Goal: Communication & Community: Share content

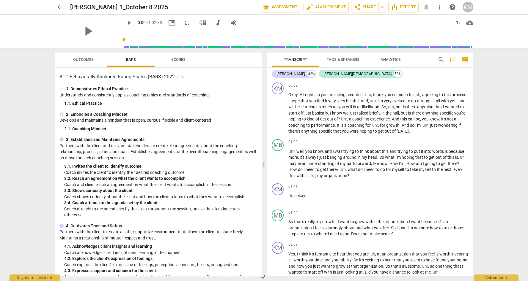
click at [58, 7] on span "arrow_back" at bounding box center [59, 7] width 7 height 7
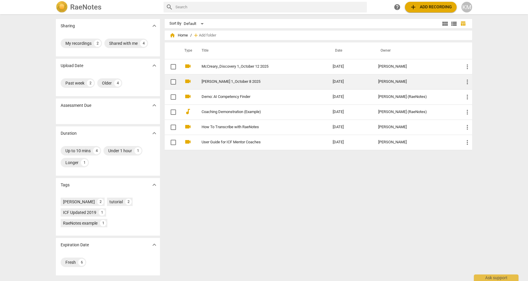
click at [171, 81] on input "checkbox" at bounding box center [173, 81] width 12 height 7
checkbox input "false"
click at [171, 81] on input "checkbox" at bounding box center [173, 81] width 12 height 7
click at [225, 82] on link "[PERSON_NAME] 1_October 8 2025" at bounding box center [256, 82] width 110 height 4
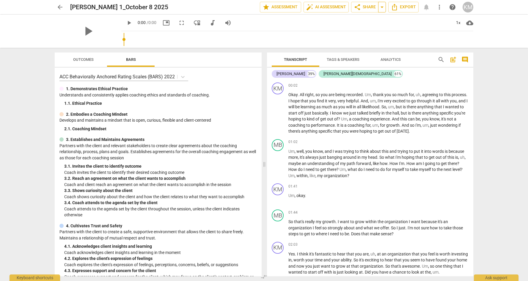
click at [382, 7] on span "arrow_drop_down" at bounding box center [381, 7] width 7 height 7
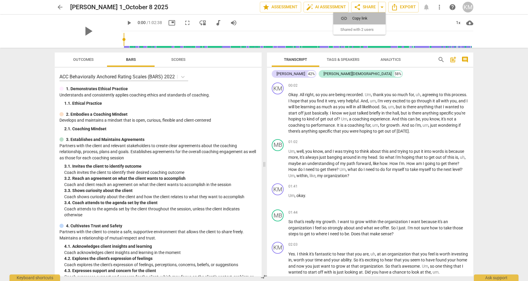
click at [363, 18] on span "Copy link" at bounding box center [362, 18] width 21 height 6
click at [91, 58] on span "Outcomes" at bounding box center [83, 59] width 21 height 4
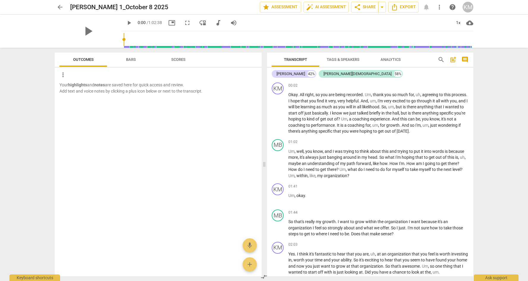
click at [438, 7] on span "more_vert" at bounding box center [439, 7] width 7 height 7
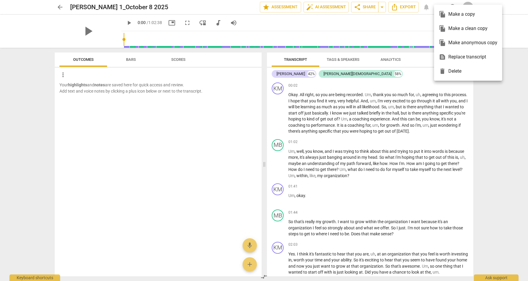
click at [301, 18] on div at bounding box center [264, 140] width 528 height 281
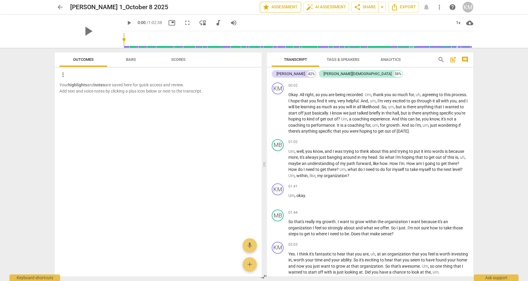
click at [273, 8] on span "star Assessment" at bounding box center [280, 7] width 36 height 7
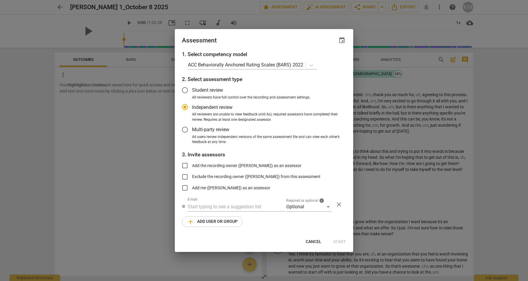
click at [152, 122] on div at bounding box center [264, 140] width 528 height 281
radio input "false"
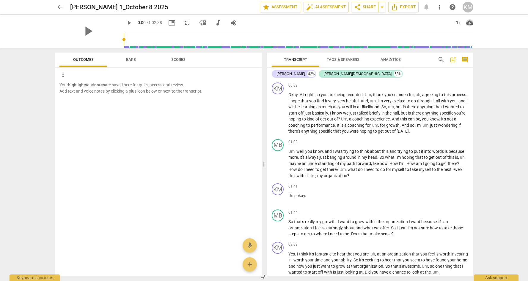
click at [470, 23] on span "cloud_download" at bounding box center [469, 22] width 7 height 7
click at [395, 23] on div at bounding box center [264, 140] width 528 height 281
click at [58, 6] on span "arrow_back" at bounding box center [59, 7] width 7 height 7
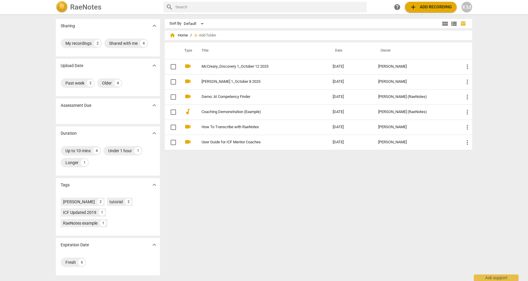
click at [467, 5] on div "KM" at bounding box center [466, 7] width 11 height 11
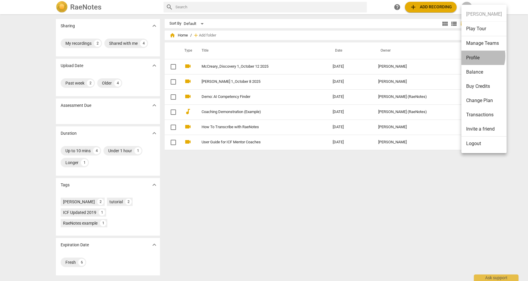
click at [473, 56] on li "Profile" at bounding box center [483, 58] width 45 height 14
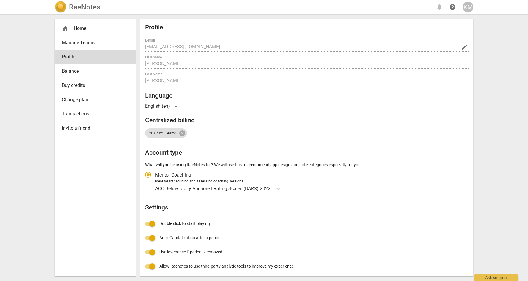
radio input "false"
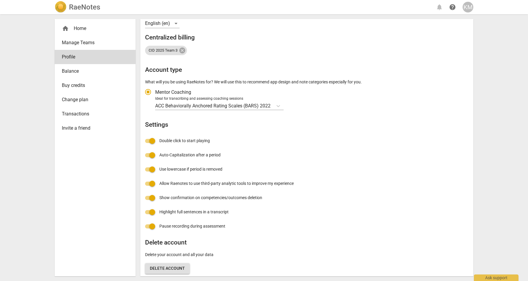
scroll to position [91, 0]
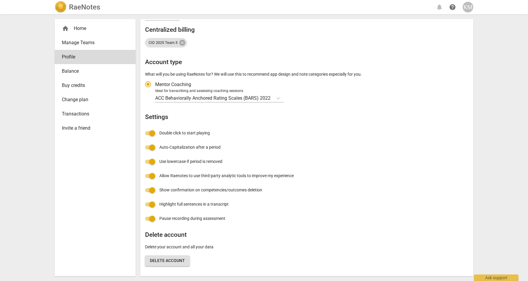
click at [72, 130] on span "Invite a friend" at bounding box center [93, 128] width 62 height 7
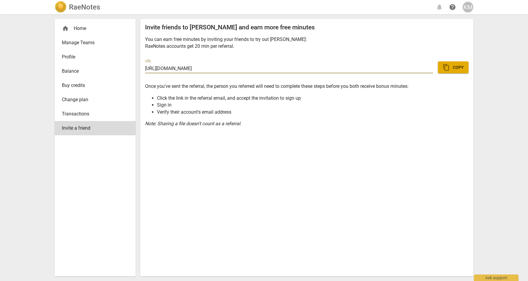
click at [82, 112] on span "Transactions" at bounding box center [93, 114] width 62 height 7
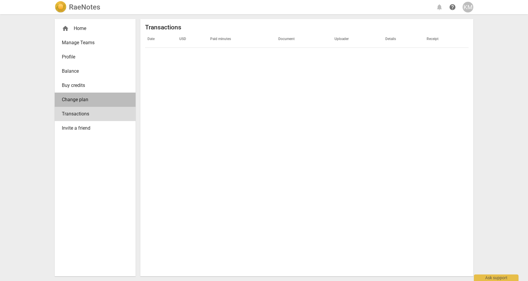
click at [79, 99] on span "Change plan" at bounding box center [93, 99] width 62 height 7
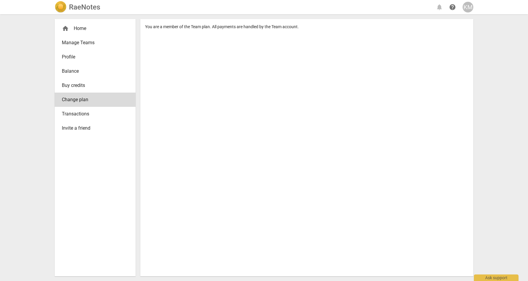
click at [76, 82] on span "Buy credits" at bounding box center [93, 85] width 62 height 7
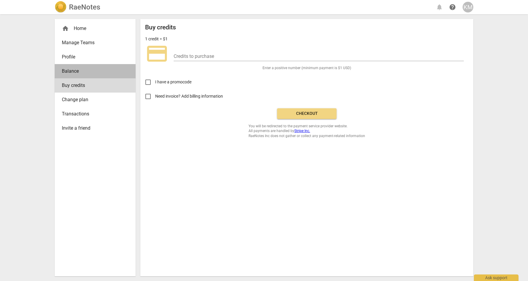
click at [72, 70] on span "Balance" at bounding box center [93, 71] width 62 height 7
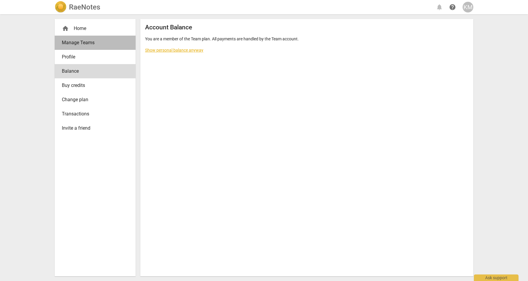
click at [74, 46] on span "Manage Teams" at bounding box center [93, 42] width 62 height 7
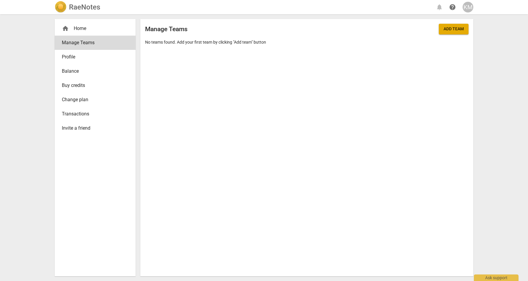
click at [466, 8] on div "KM" at bounding box center [467, 7] width 11 height 11
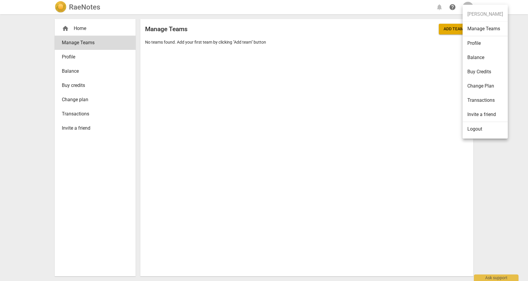
click at [466, 8] on ul "[PERSON_NAME] Manage Teams Profile Balance Buy Credits Change Plan Transactions…" at bounding box center [484, 72] width 45 height 134
click at [88, 9] on div at bounding box center [264, 140] width 528 height 281
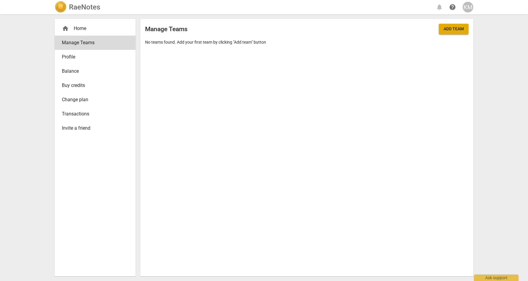
click at [75, 31] on div "home Home" at bounding box center [93, 28] width 62 height 7
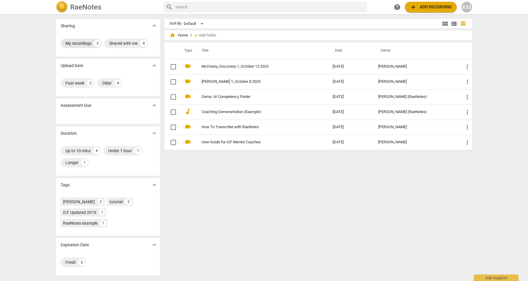
click at [85, 43] on div "My recordings" at bounding box center [78, 43] width 26 height 6
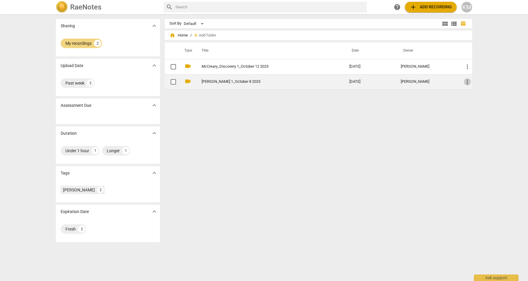
click at [464, 83] on span "more_vert" at bounding box center [467, 81] width 7 height 7
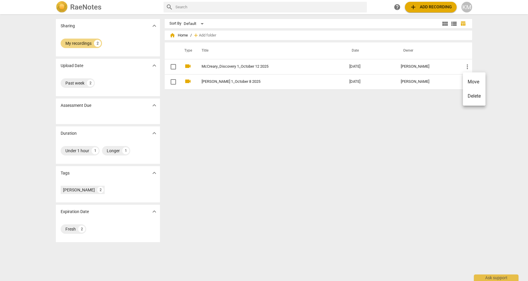
click at [398, 102] on div at bounding box center [264, 140] width 528 height 281
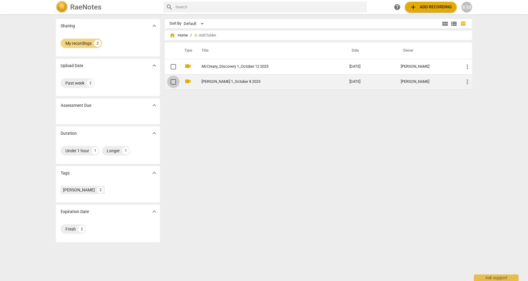
click at [172, 83] on input "checkbox" at bounding box center [173, 81] width 12 height 7
checkbox input "false"
click at [171, 81] on input "checkbox" at bounding box center [173, 81] width 12 height 7
click at [225, 82] on link "[PERSON_NAME] 1_October 8 2025" at bounding box center [264, 82] width 126 height 4
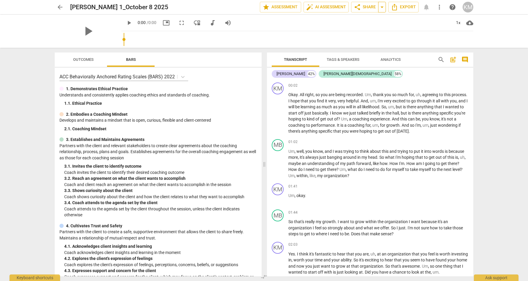
click at [382, 9] on span "arrow_drop_down" at bounding box center [381, 7] width 7 height 7
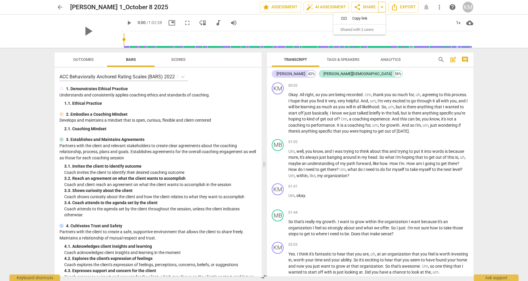
click at [382, 9] on span "arrow_drop_down" at bounding box center [381, 7] width 7 height 7
click at [439, 10] on span "more_vert" at bounding box center [439, 7] width 7 height 7
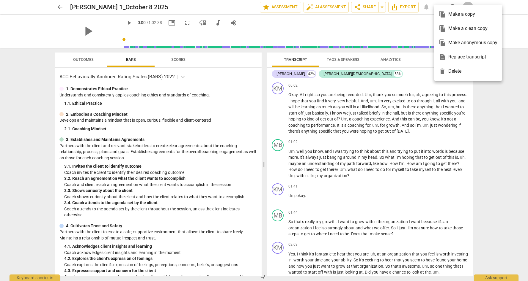
click at [490, 90] on div at bounding box center [264, 140] width 528 height 281
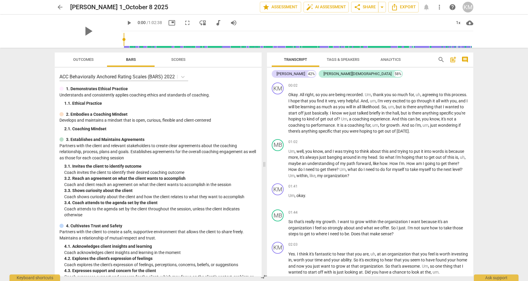
click at [452, 61] on span "post_add" at bounding box center [452, 59] width 7 height 7
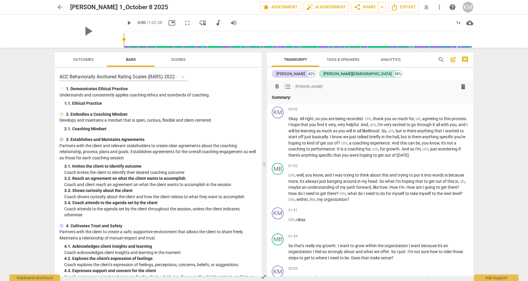
click at [461, 89] on span "delete" at bounding box center [462, 86] width 7 height 7
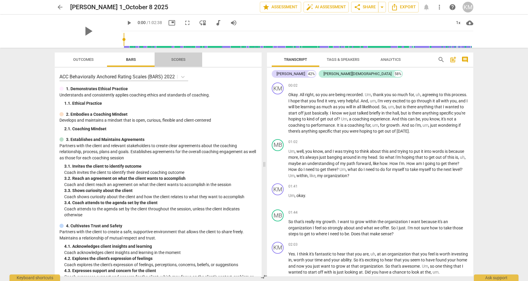
click at [182, 61] on span "Scores" at bounding box center [178, 59] width 14 height 4
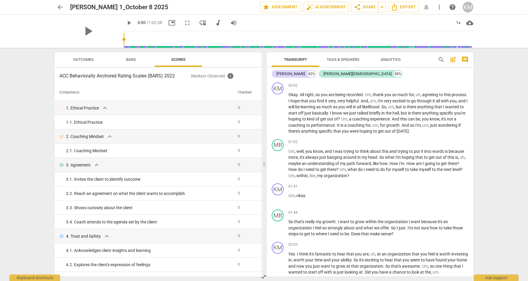
click at [86, 59] on span "Outcomes" at bounding box center [83, 59] width 21 height 4
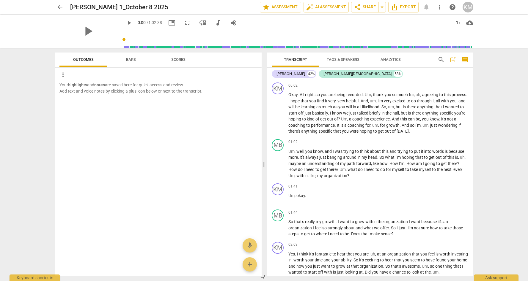
click at [127, 60] on span "Bars" at bounding box center [131, 59] width 10 height 4
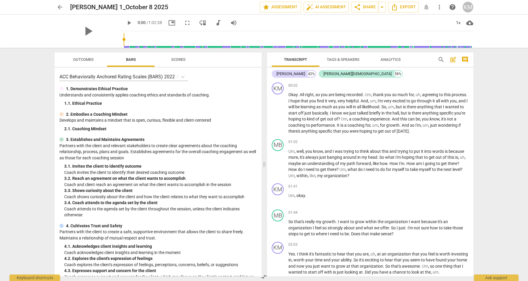
click at [333, 57] on span "Tags & Speakers" at bounding box center [342, 60] width 47 height 8
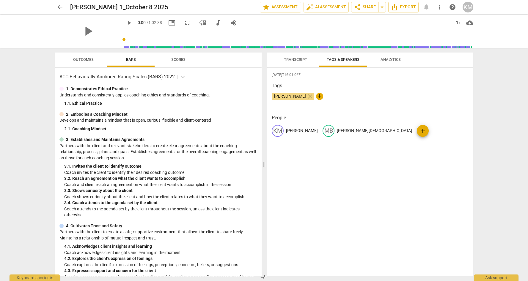
click at [390, 60] on span "Analytics" at bounding box center [390, 59] width 20 height 4
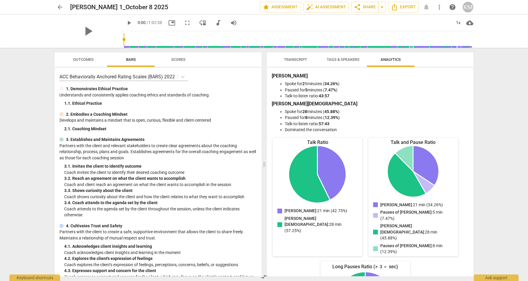
click at [300, 60] on span "Transcript" at bounding box center [295, 59] width 23 height 4
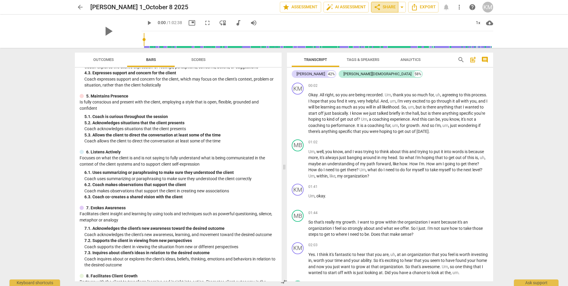
click at [384, 7] on span "share Share" at bounding box center [385, 7] width 22 height 7
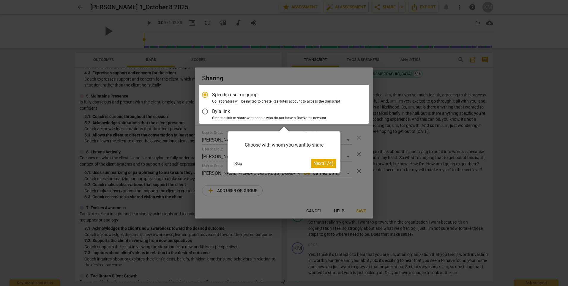
click at [321, 165] on span "Next ( 1 / 4 )" at bounding box center [323, 163] width 20 height 6
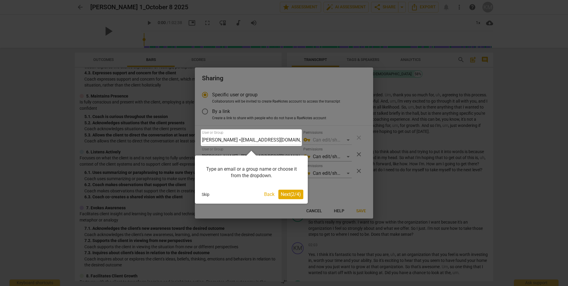
click at [292, 193] on span "Next ( 2 / 4 )" at bounding box center [291, 194] width 20 height 6
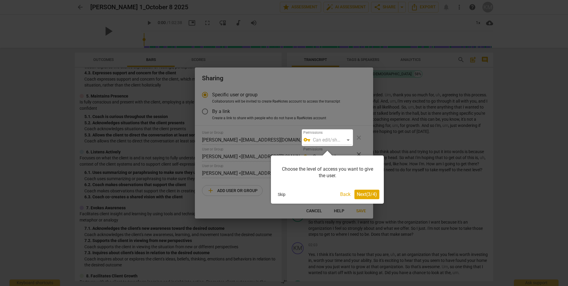
click at [349, 138] on div at bounding box center [327, 137] width 51 height 17
click at [361, 195] on span "Next ( 3 / 4 )" at bounding box center [367, 194] width 20 height 6
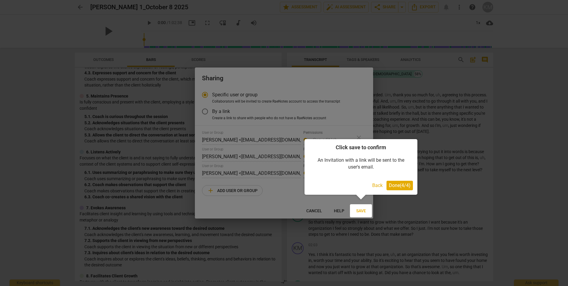
click at [397, 185] on span "Done ( 4 / 4 )" at bounding box center [400, 185] width 22 height 6
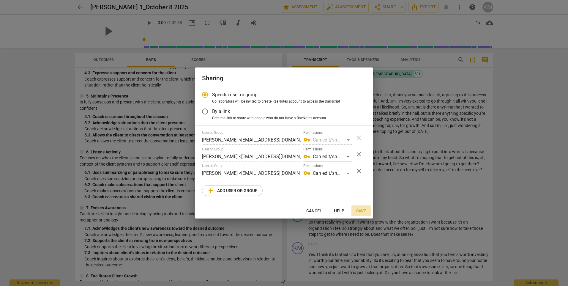
click at [359, 209] on span "Save" at bounding box center [361, 211] width 10 height 6
radio input "false"
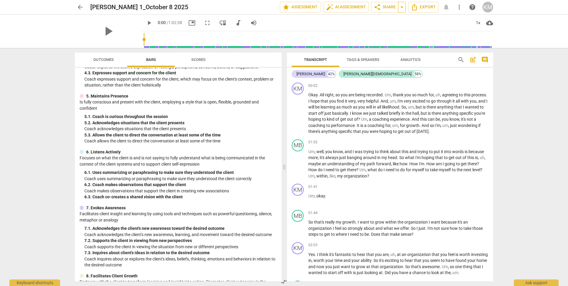
click at [402, 8] on span "arrow_drop_down" at bounding box center [401, 7] width 7 height 7
click at [381, 18] on span "Copy link" at bounding box center [382, 18] width 21 height 6
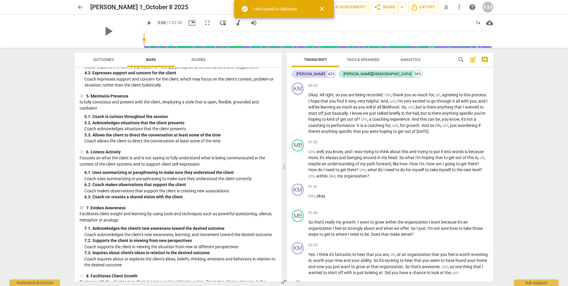
click at [317, 8] on span "close" at bounding box center [322, 8] width 14 height 7
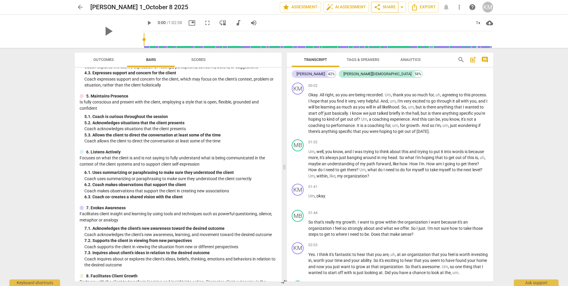
click at [376, 4] on span "share" at bounding box center [377, 7] width 7 height 7
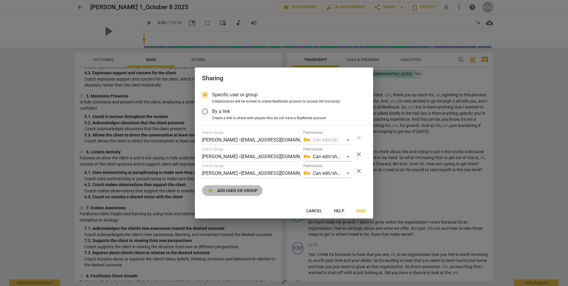
click at [252, 190] on span "add Add user or group" at bounding box center [232, 190] width 51 height 7
radio input "false"
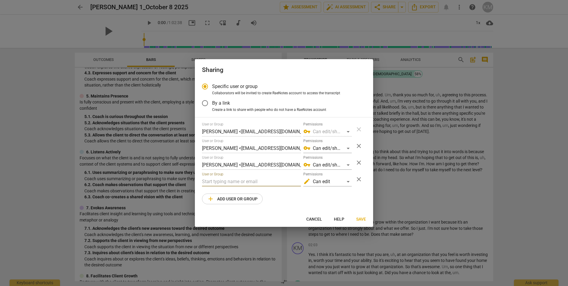
click at [259, 181] on input "text" at bounding box center [251, 182] width 99 height 10
type input "[EMAIL_ADDRESS][DOMAIN_NAME]"
click at [358, 218] on span "Save" at bounding box center [361, 219] width 10 height 6
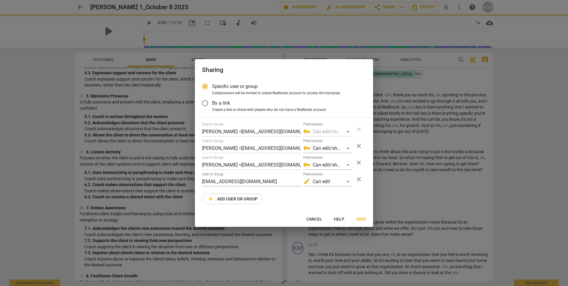
radio input "false"
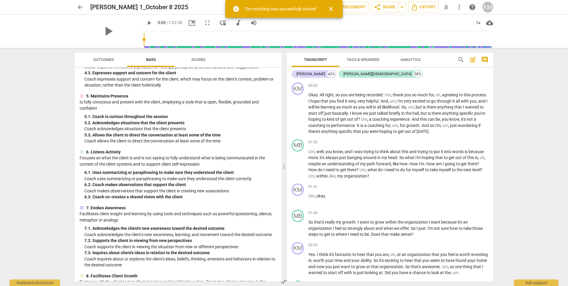
click at [330, 8] on span "close" at bounding box center [330, 8] width 7 height 7
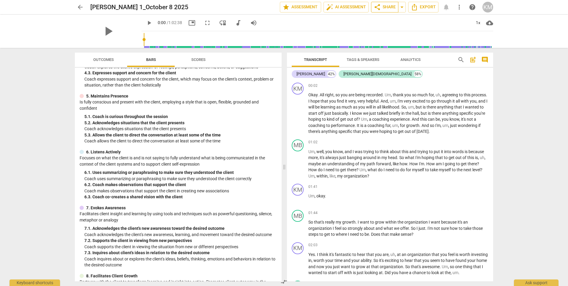
click at [386, 7] on span "share Share" at bounding box center [385, 7] width 22 height 7
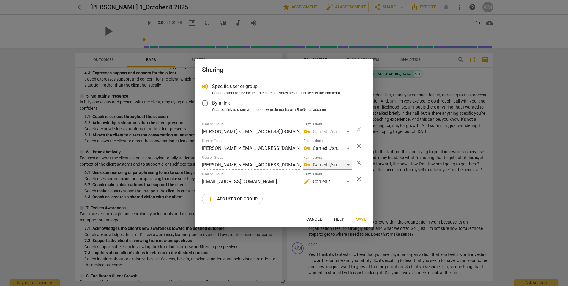
click at [346, 164] on div "vpn_key Can edit/share" at bounding box center [327, 165] width 48 height 10
click at [331, 162] on li "vpn_key Can edit/share" at bounding box center [328, 165] width 50 height 14
click at [363, 218] on span "Save" at bounding box center [361, 219] width 10 height 6
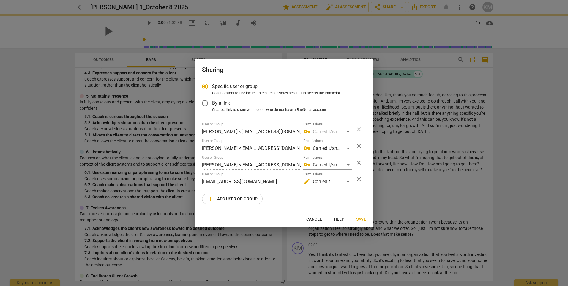
radio input "false"
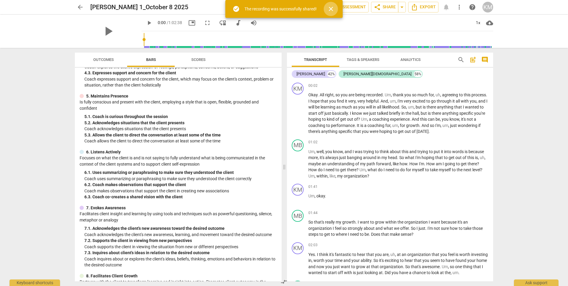
click at [331, 6] on span "close" at bounding box center [330, 8] width 7 height 7
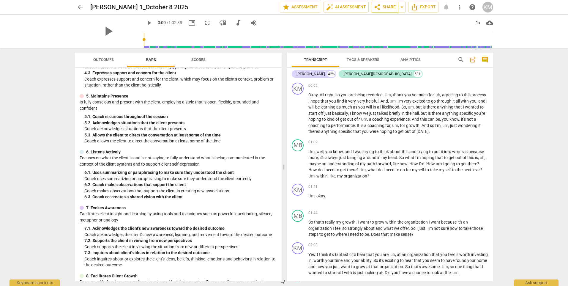
click at [384, 7] on span "share Share" at bounding box center [385, 7] width 22 height 7
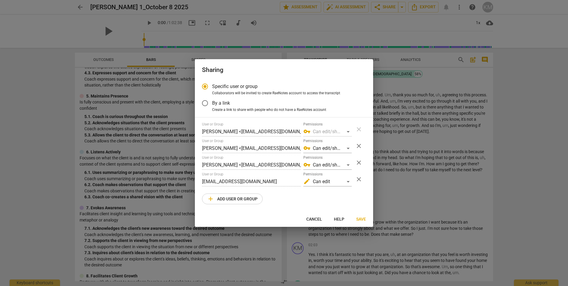
click at [363, 220] on span "Save" at bounding box center [361, 219] width 10 height 6
radio input "false"
